Goal: Transaction & Acquisition: Purchase product/service

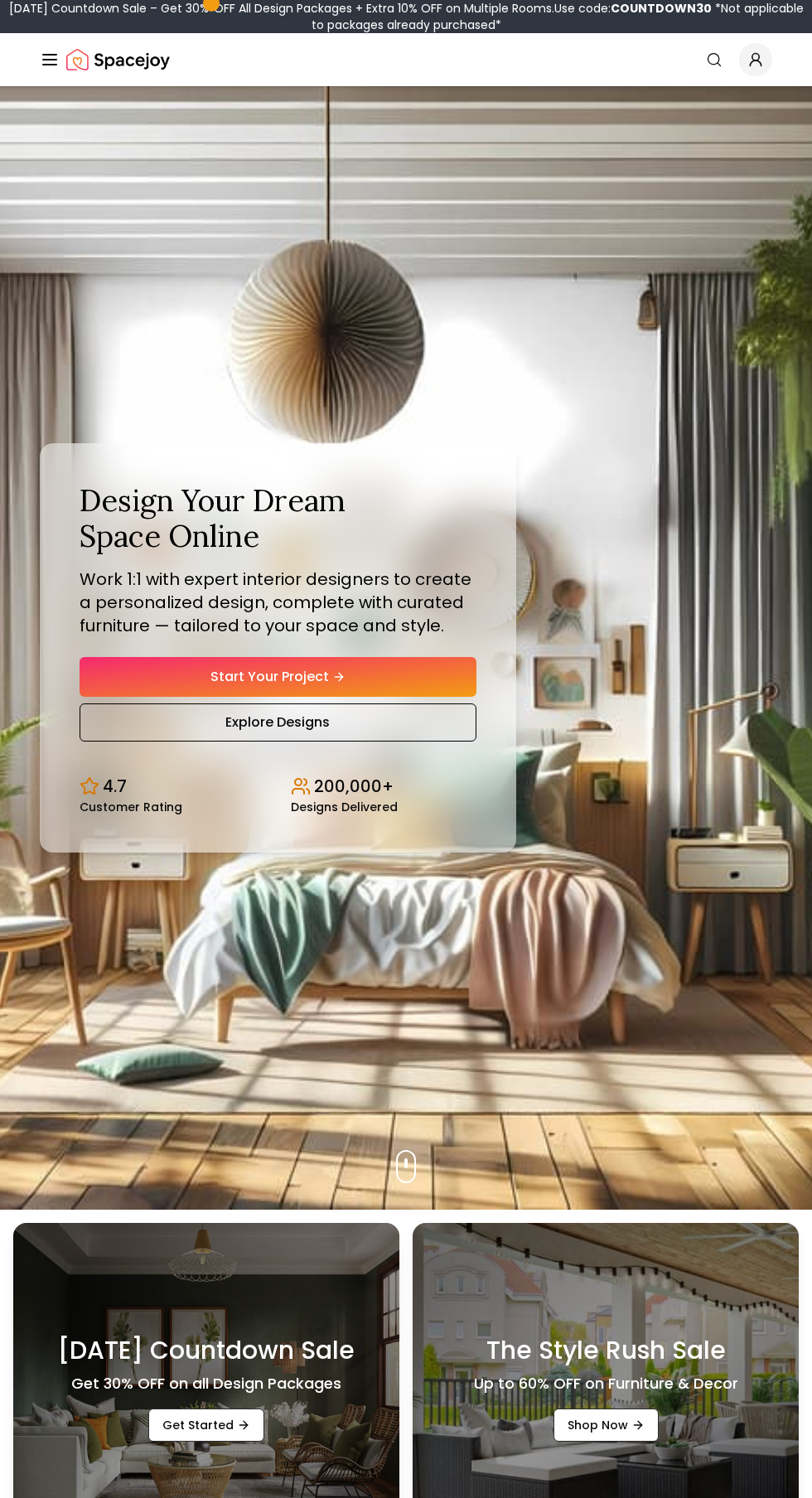
scroll to position [33, 0]
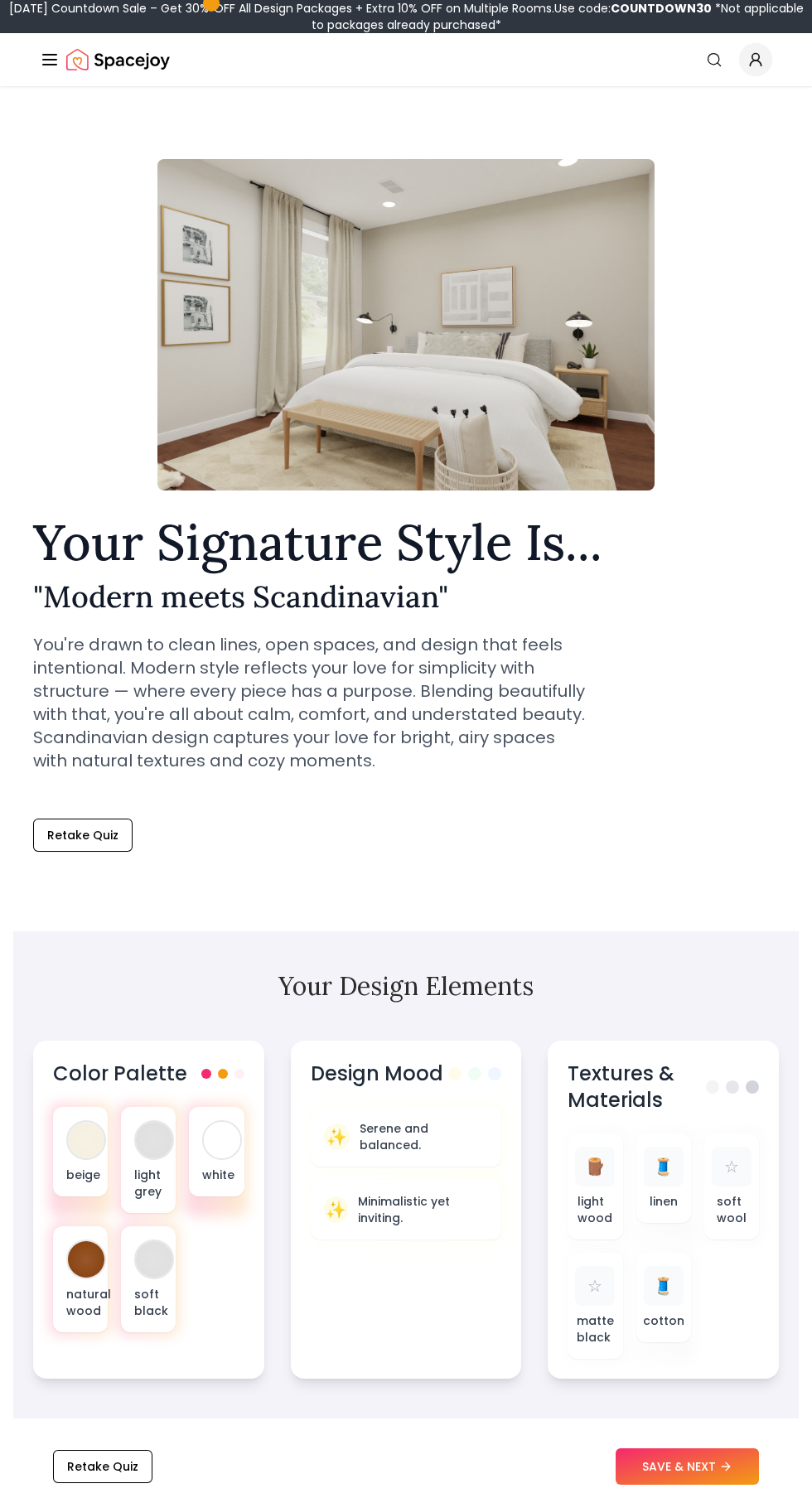
click at [391, 1242] on div at bounding box center [406, 1210] width 198 height 66
click at [344, 1130] on span "✨" at bounding box center [337, 1137] width 21 height 24
click at [367, 1223] on p "Minimalistic yet inviting." at bounding box center [423, 1210] width 130 height 33
click at [214, 981] on h2 "Your Design Elements" at bounding box center [406, 986] width 746 height 30
click at [677, 1466] on button "SAVE & NEXT" at bounding box center [688, 1467] width 144 height 37
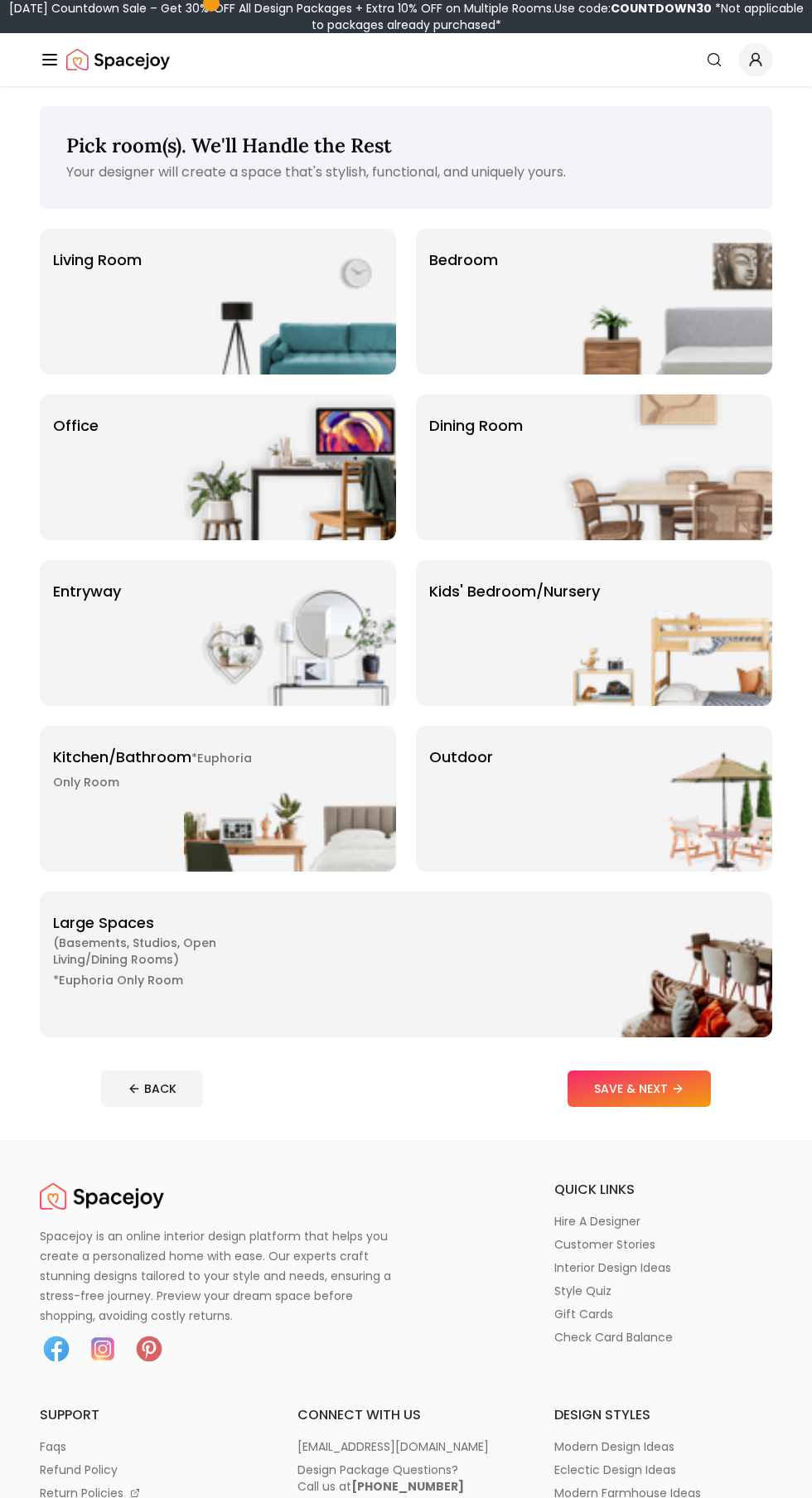
click at [137, 510] on div "Office" at bounding box center [217, 467] width 356 height 146
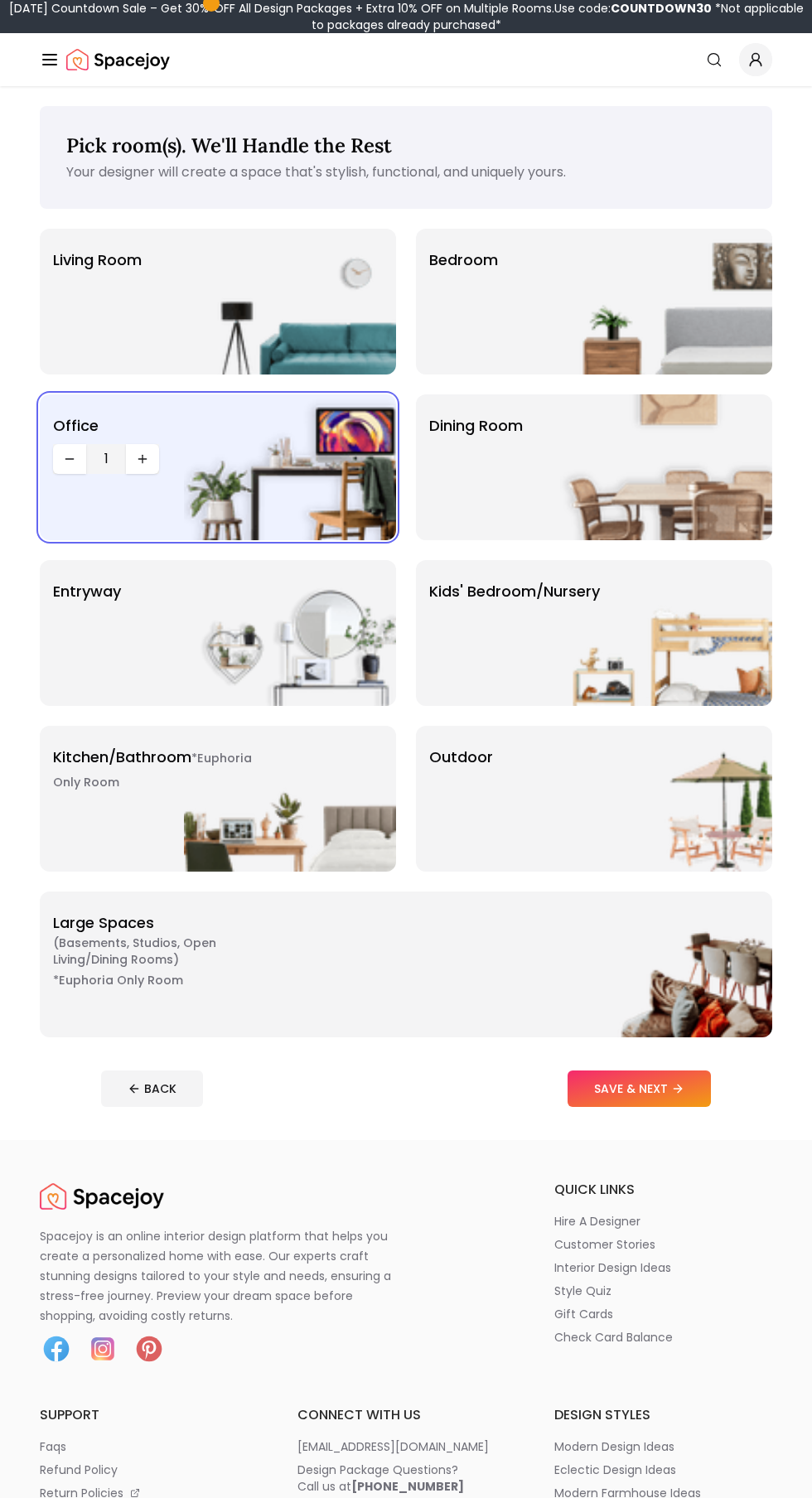
click at [620, 1089] on button "SAVE & NEXT" at bounding box center [640, 1089] width 144 height 37
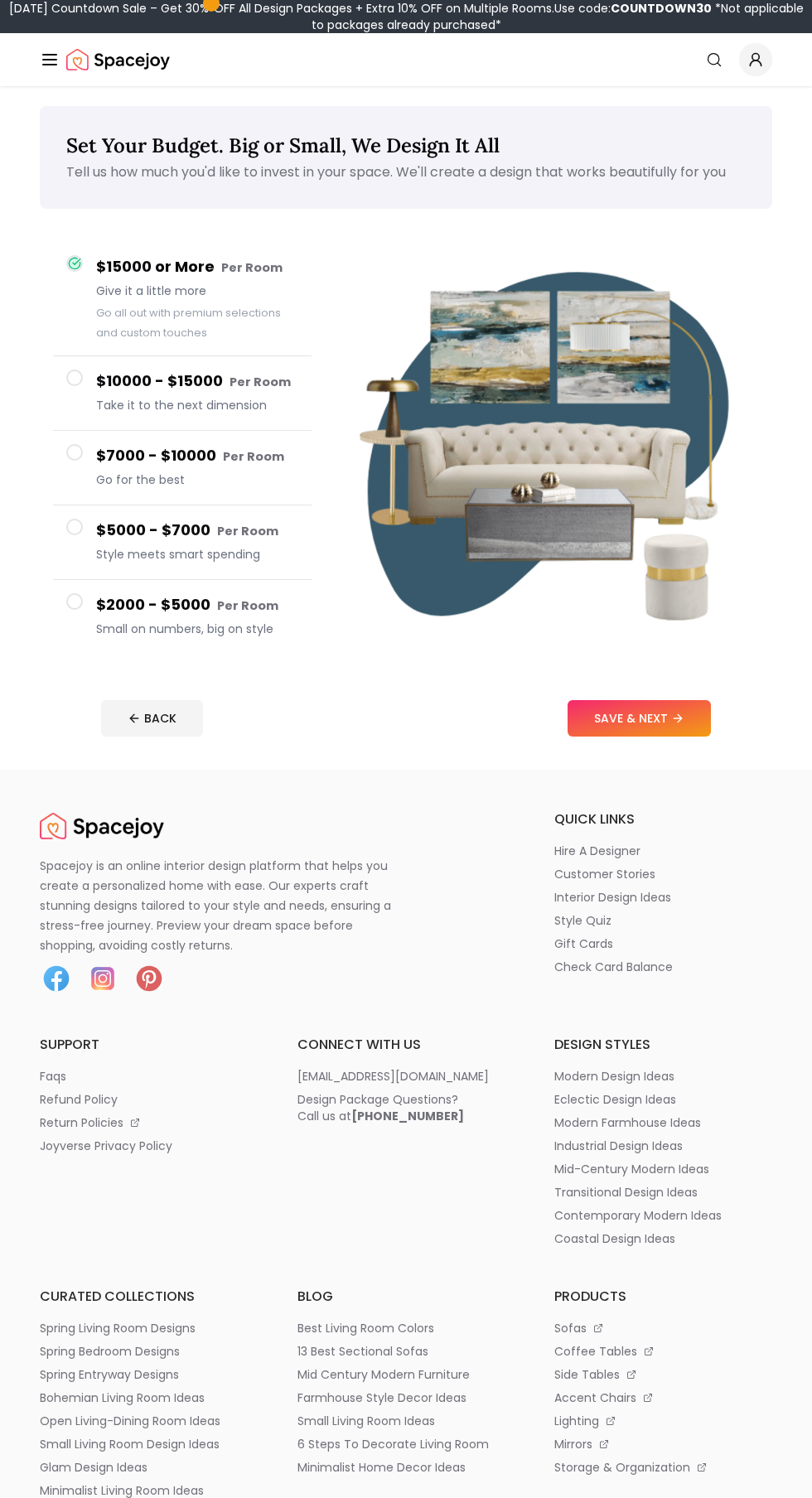
click at [619, 720] on button "SAVE & NEXT" at bounding box center [640, 718] width 144 height 37
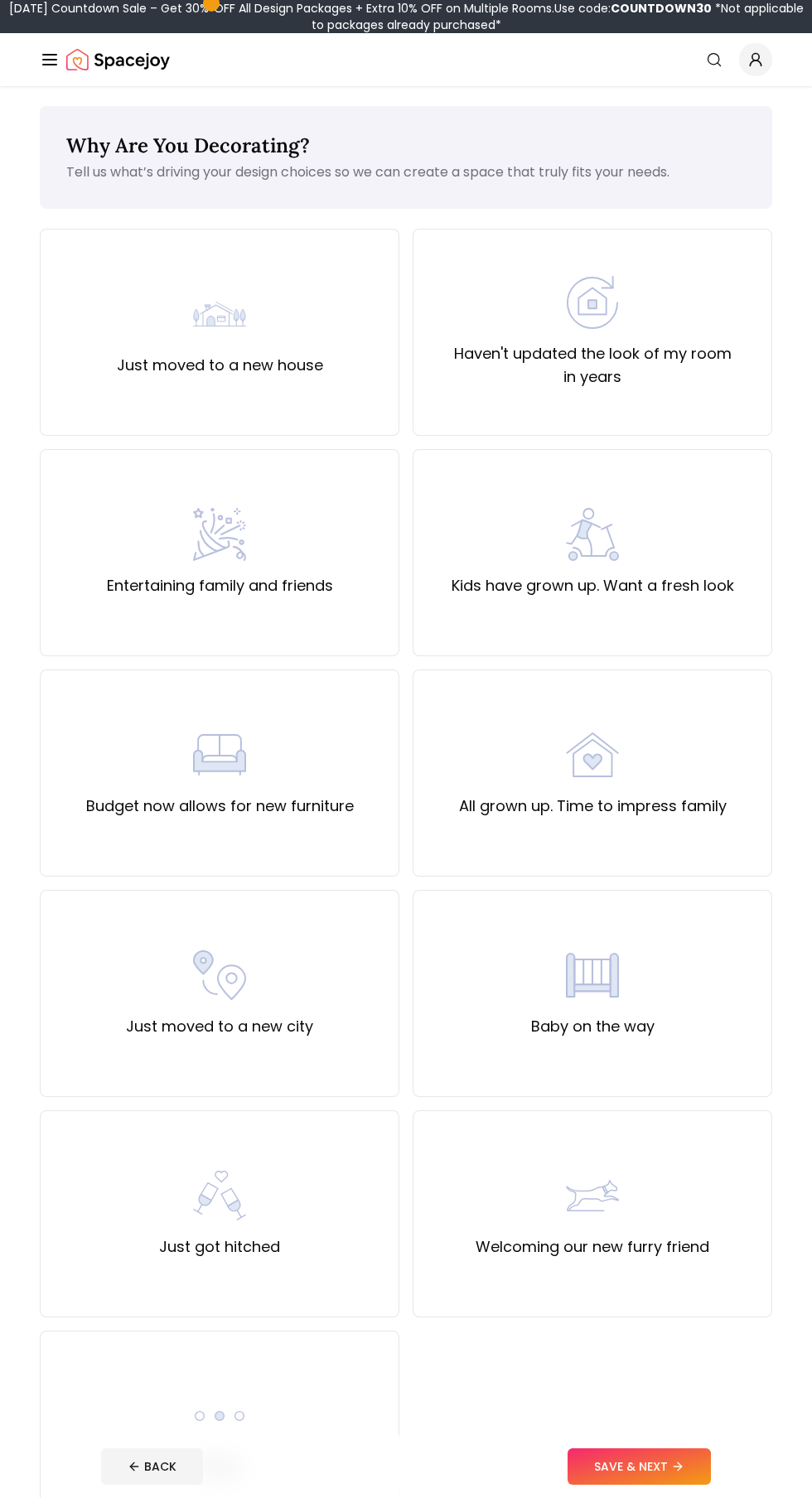
click at [143, 808] on label "Budget now allows for new furniture" at bounding box center [220, 806] width 268 height 24
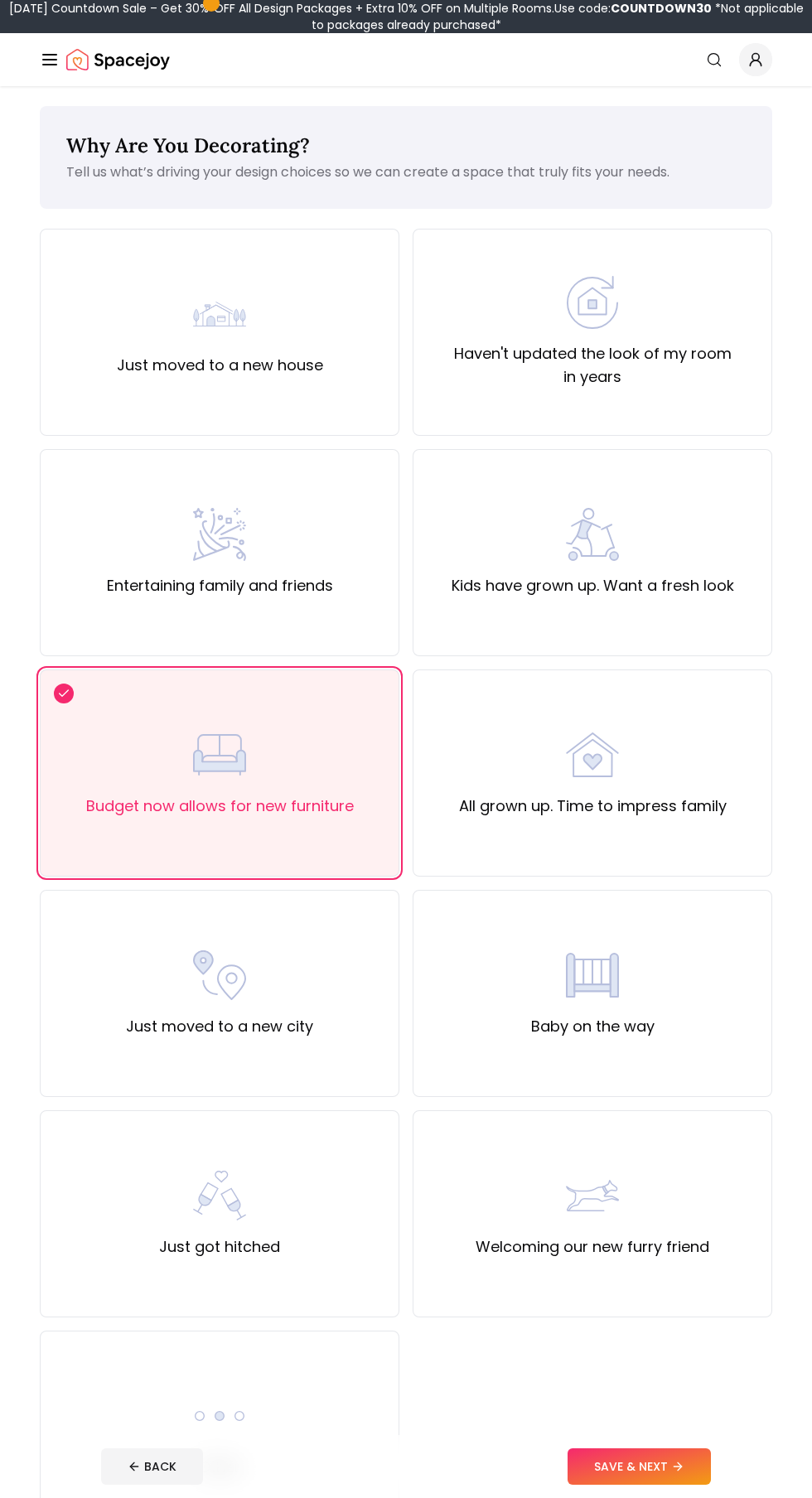
click at [663, 1467] on button "SAVE & NEXT" at bounding box center [640, 1467] width 144 height 37
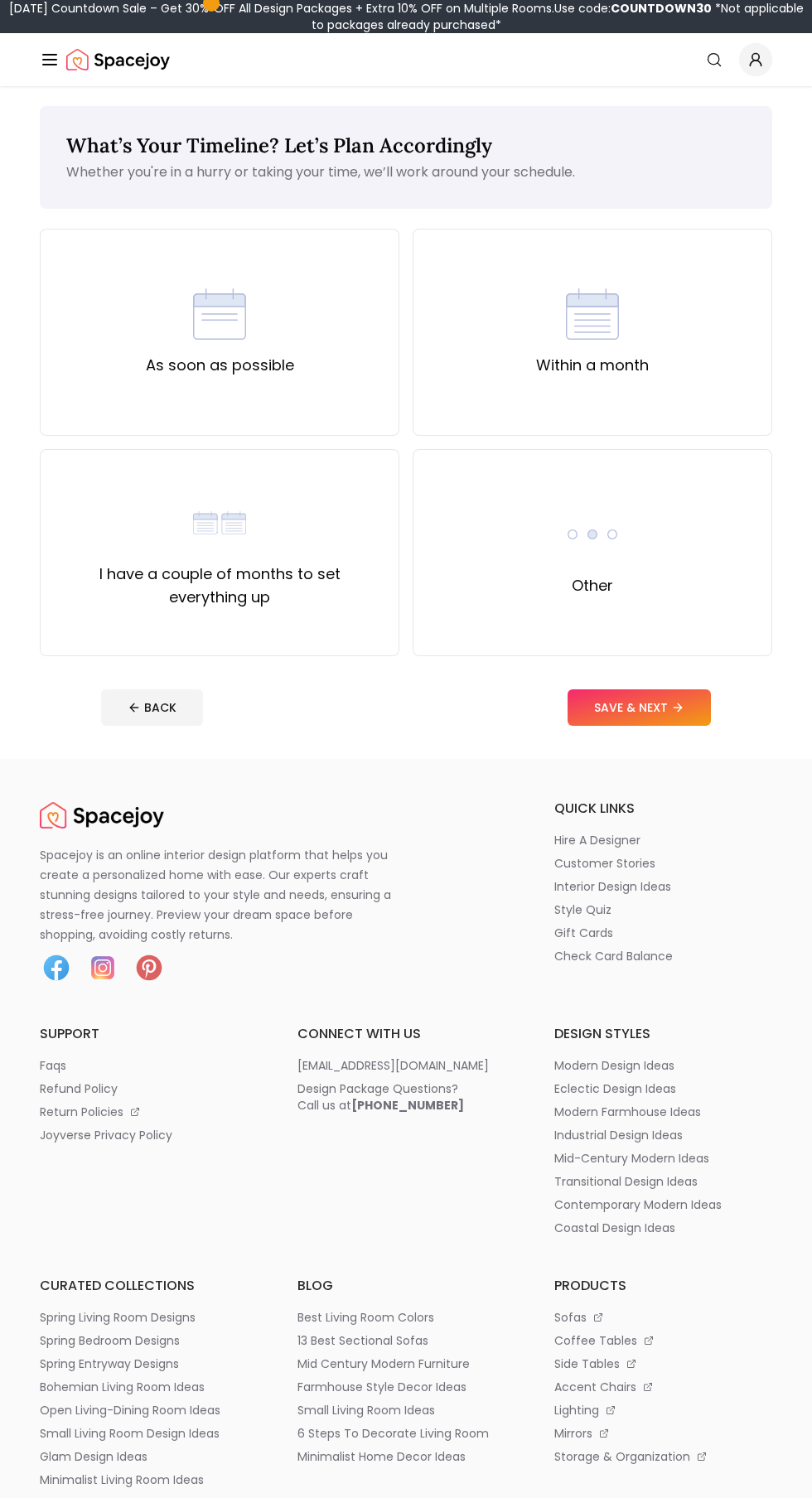
click at [132, 378] on div "As soon as possible" at bounding box center [219, 332] width 360 height 207
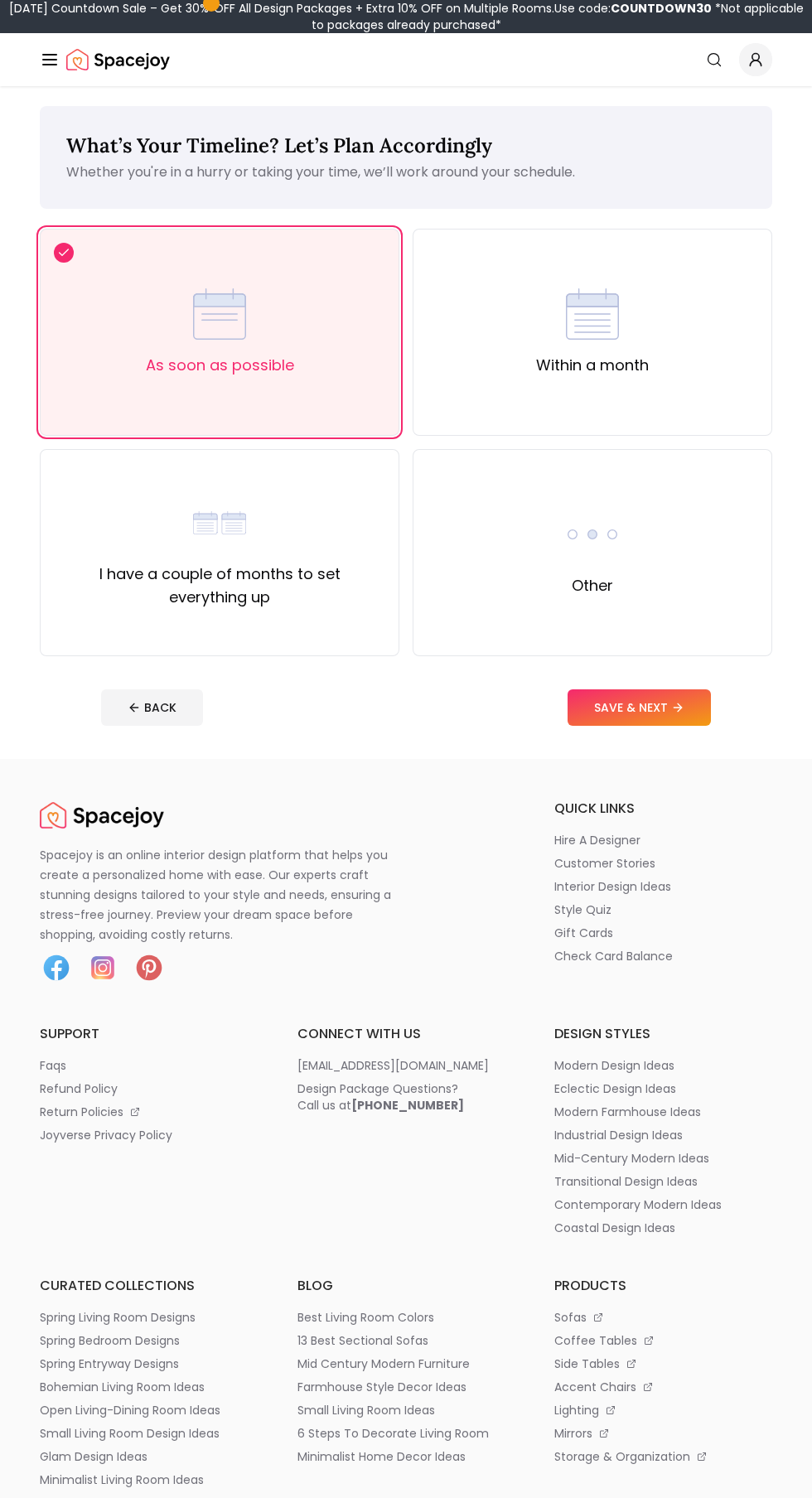
click at [645, 718] on button "SAVE & NEXT" at bounding box center [640, 708] width 144 height 37
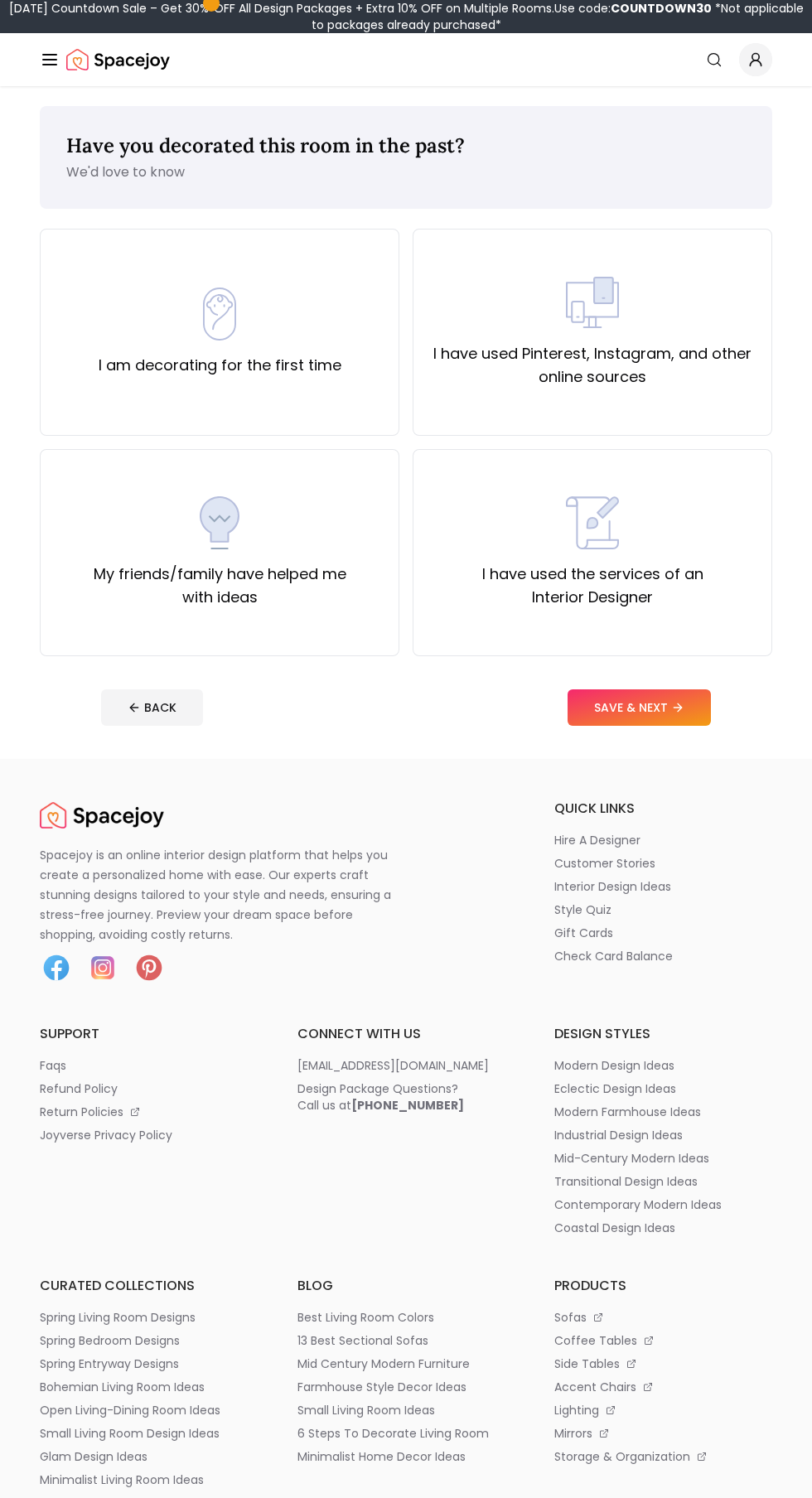
click at [44, 383] on div "I am decorating for the first time" at bounding box center [219, 332] width 360 height 207
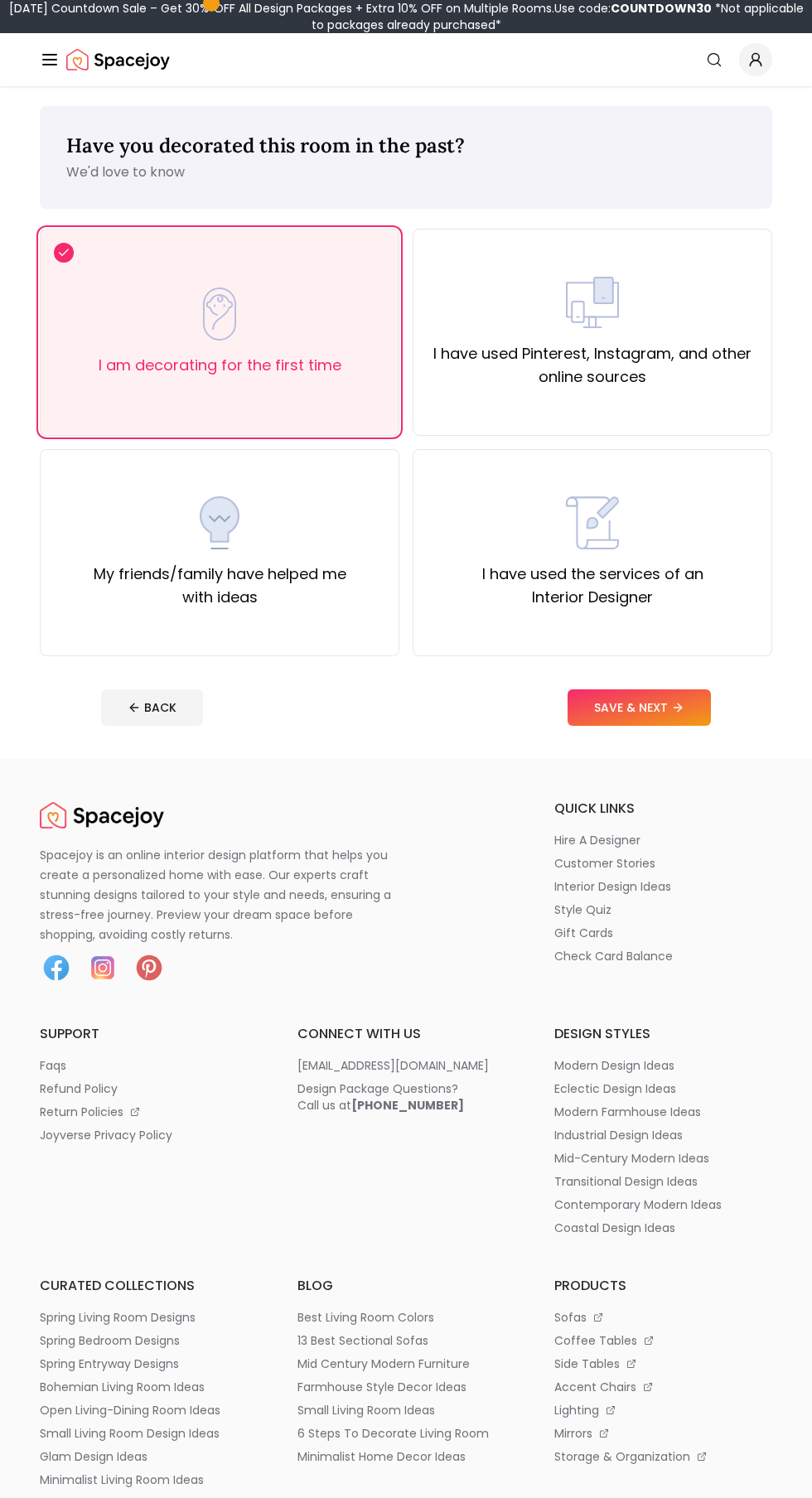
click at [633, 707] on button "SAVE & NEXT" at bounding box center [640, 708] width 144 height 37
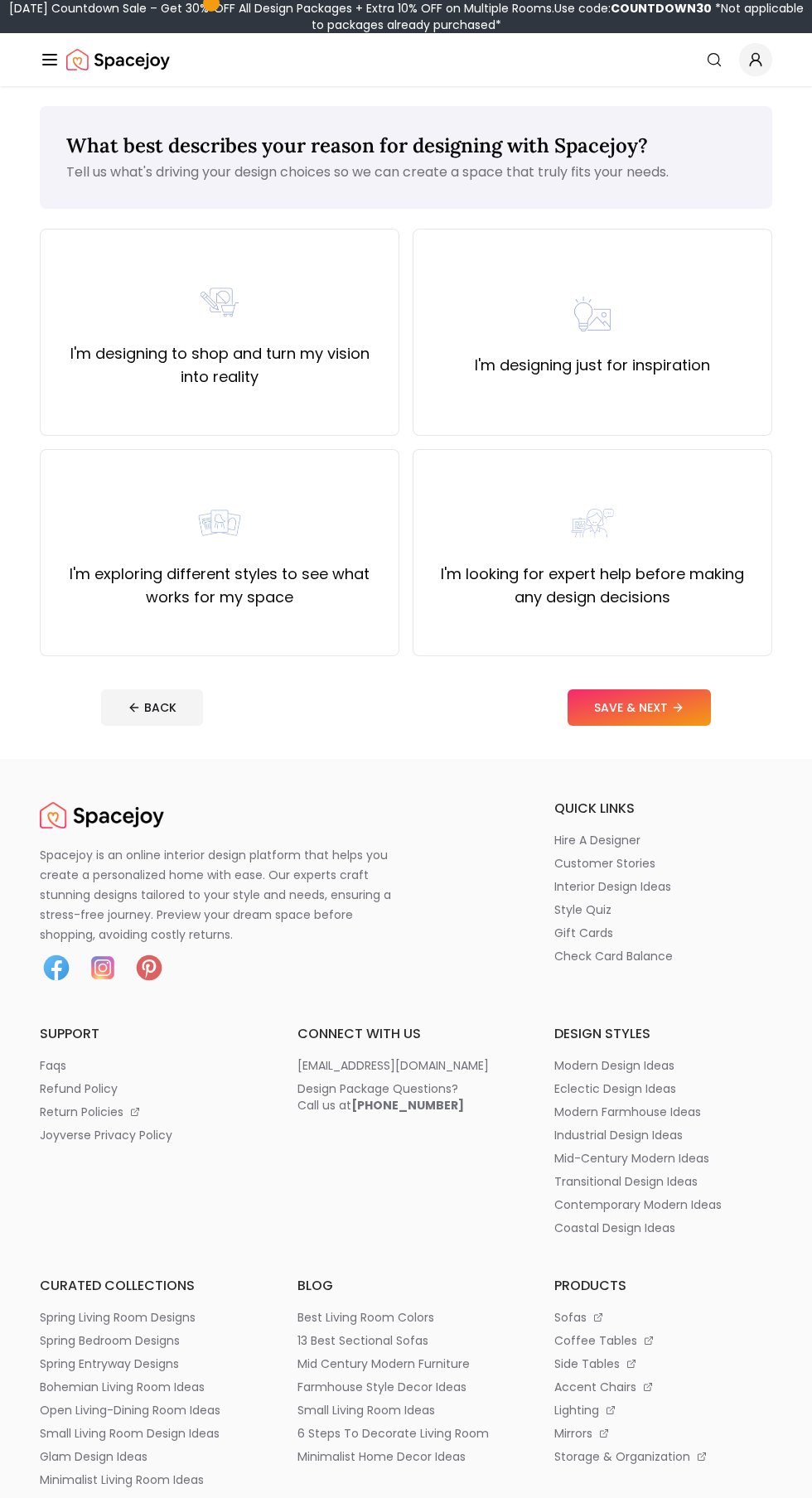
click at [117, 520] on div "I'm exploring different styles to see what works for my space" at bounding box center [220, 552] width 332 height 113
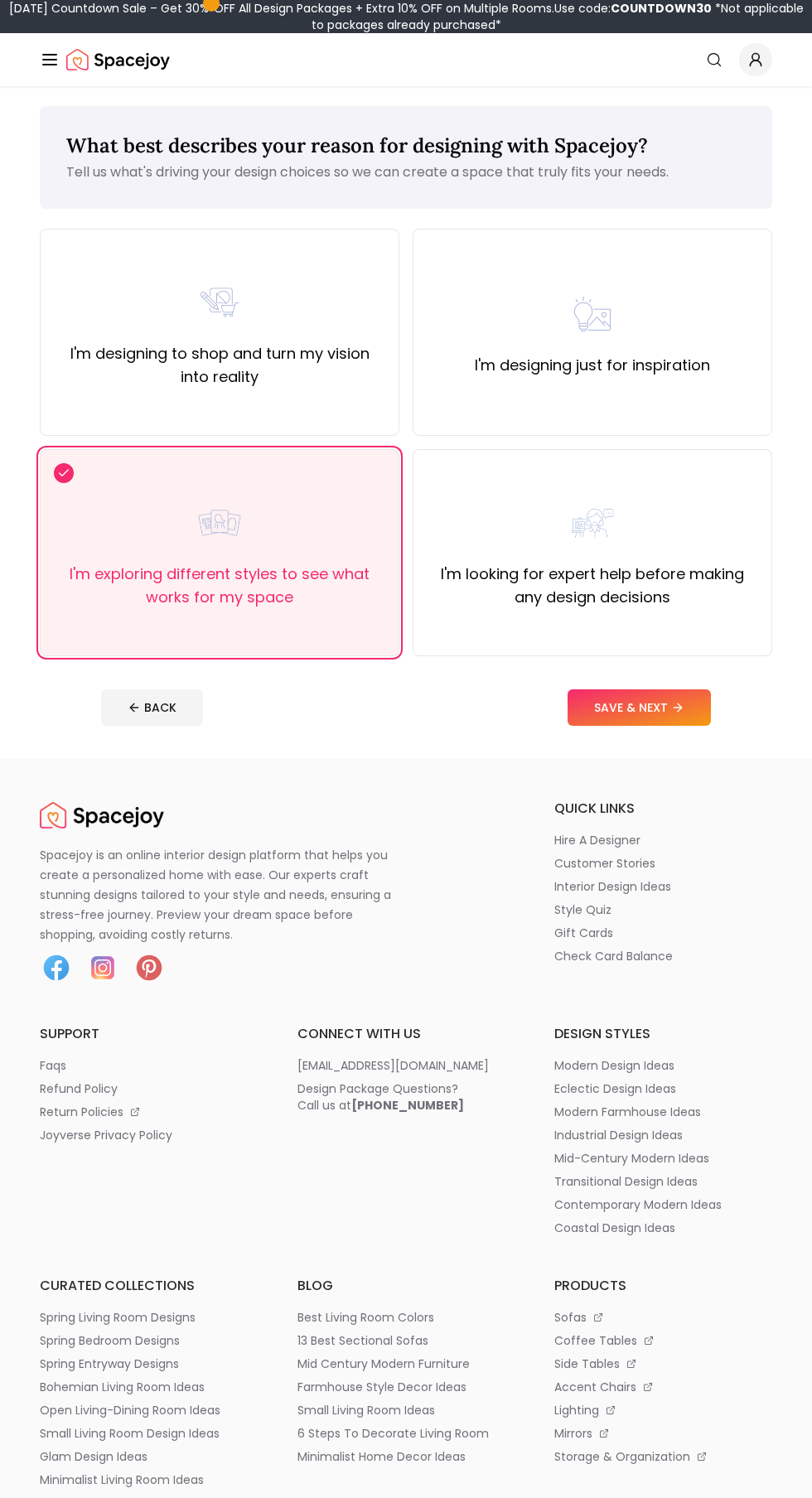
click at [102, 396] on div "I'm designing to shop and turn my vision into reality" at bounding box center [219, 332] width 360 height 207
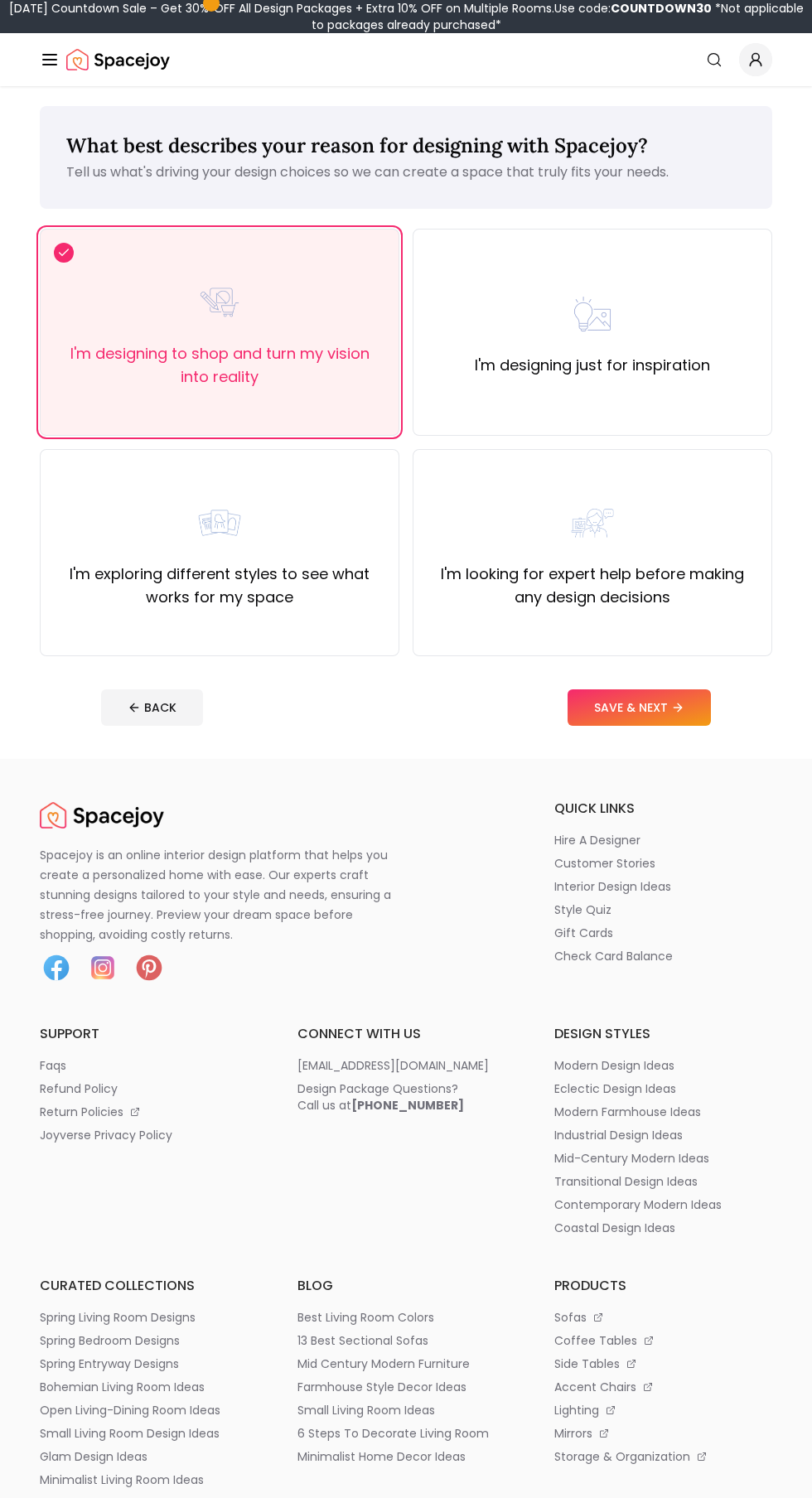
click at [136, 547] on div "I'm exploring different styles to see what works for my space" at bounding box center [220, 552] width 332 height 113
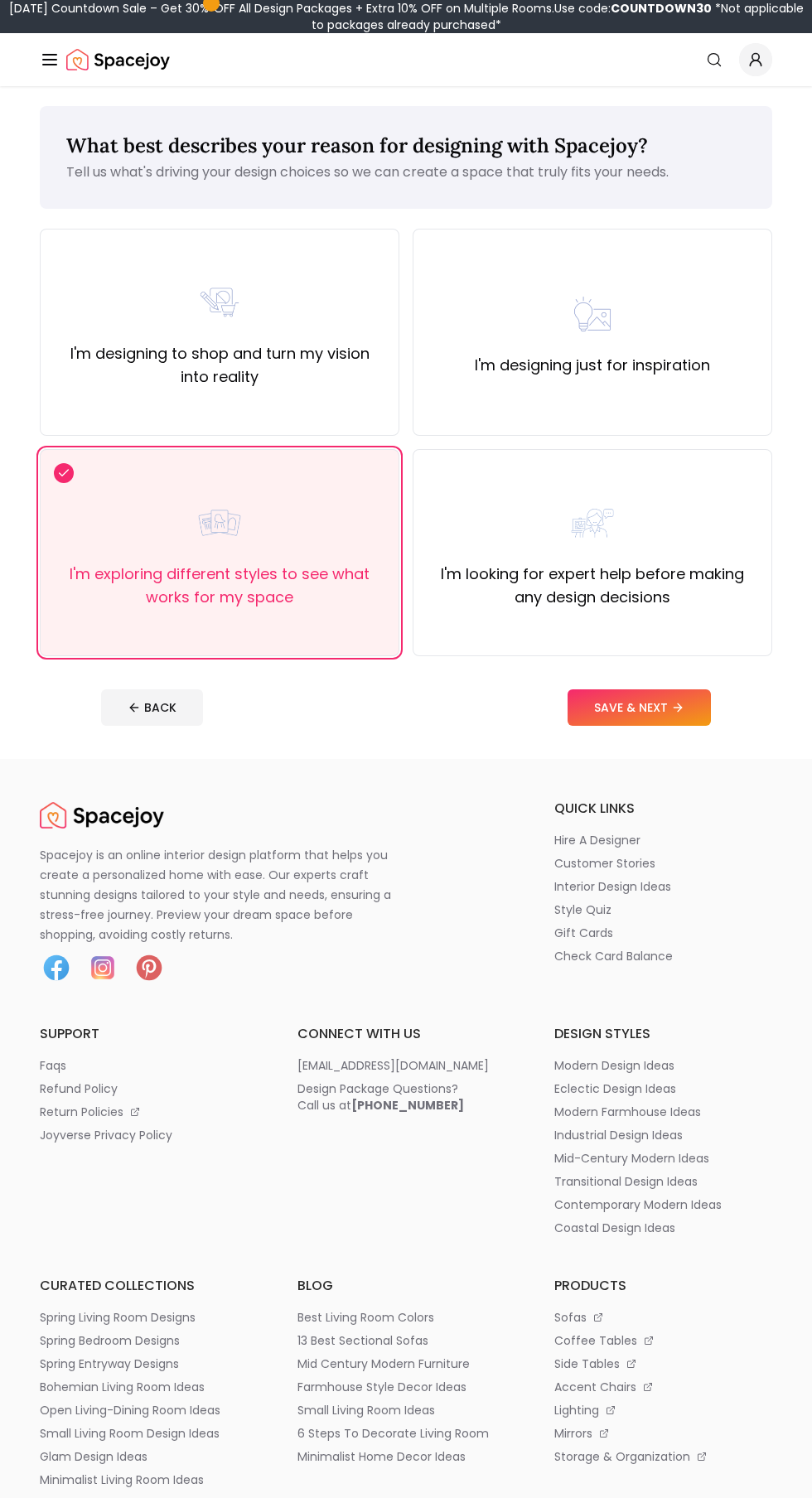
click at [622, 706] on button "SAVE & NEXT" at bounding box center [640, 708] width 144 height 37
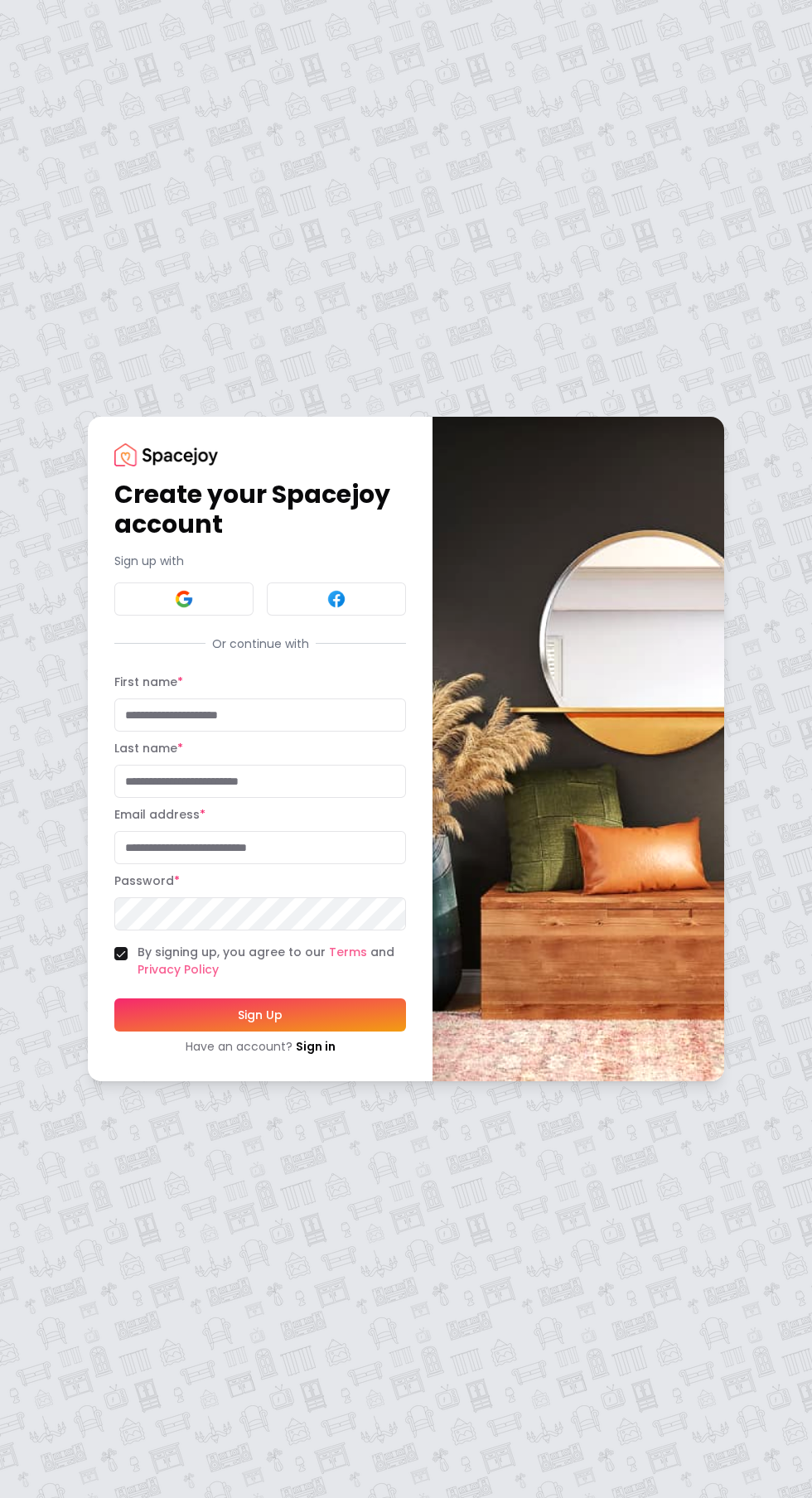
click at [167, 588] on button at bounding box center [184, 599] width 139 height 33
